Goal: Navigation & Orientation: Find specific page/section

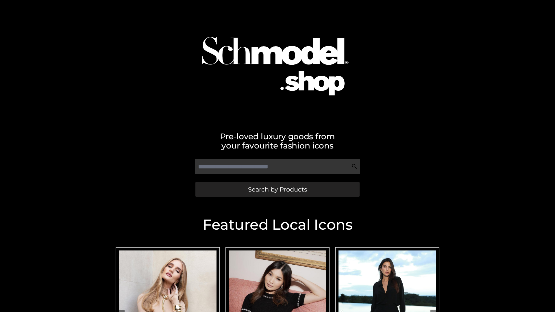
click at [277, 189] on span "Search by Products" at bounding box center [277, 189] width 59 height 6
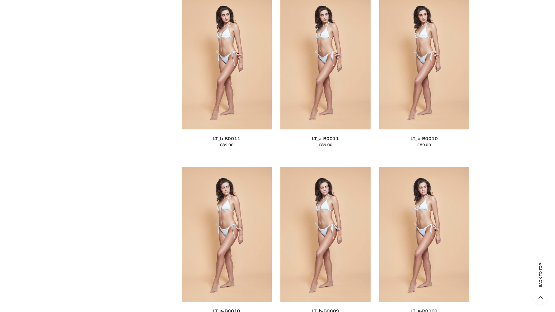
scroll to position [2594, 0]
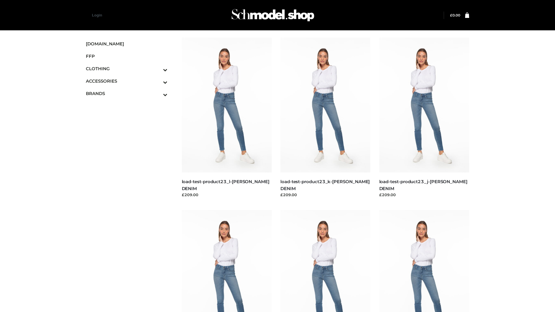
scroll to position [507, 0]
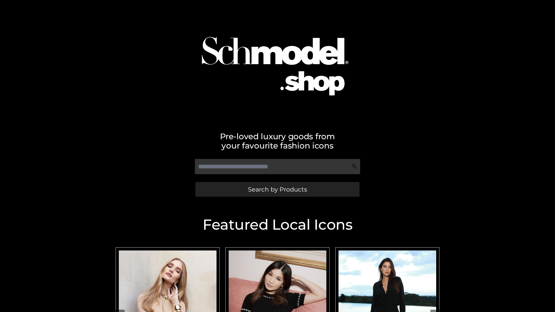
click at [277, 189] on span "Search by Products" at bounding box center [277, 189] width 59 height 6
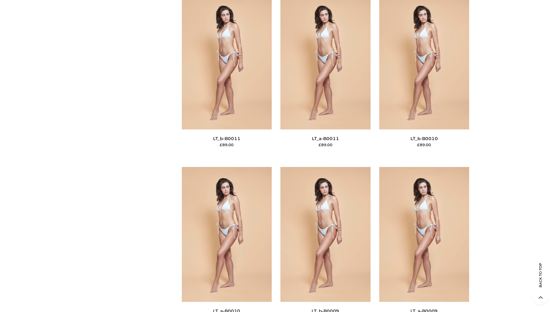
scroll to position [2594, 0]
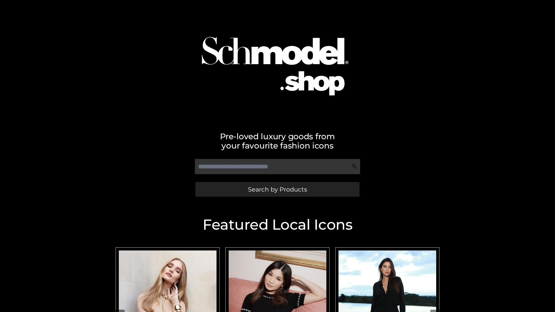
click at [277, 189] on span "Search by Products" at bounding box center [277, 189] width 59 height 6
